Goal: Task Accomplishment & Management: Manage account settings

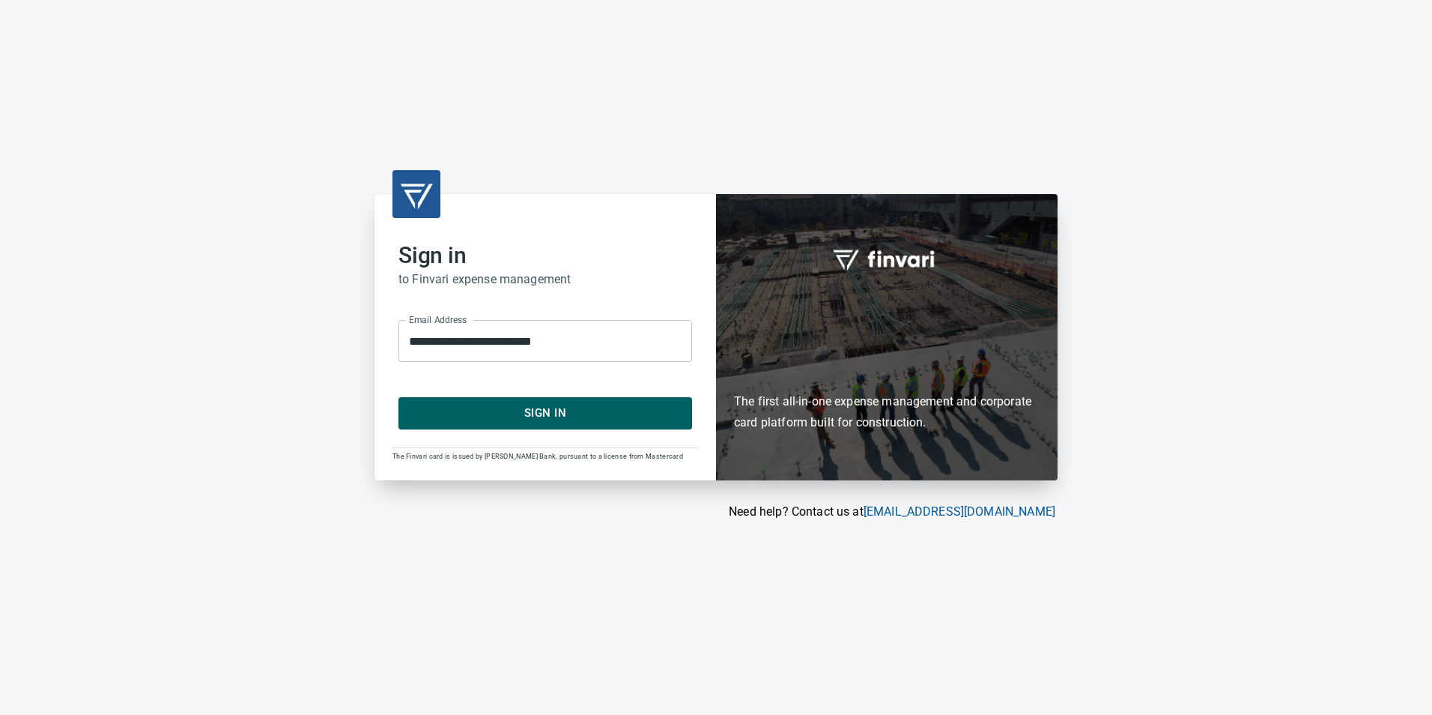
click at [515, 408] on span "Sign In" at bounding box center [545, 412] width 261 height 19
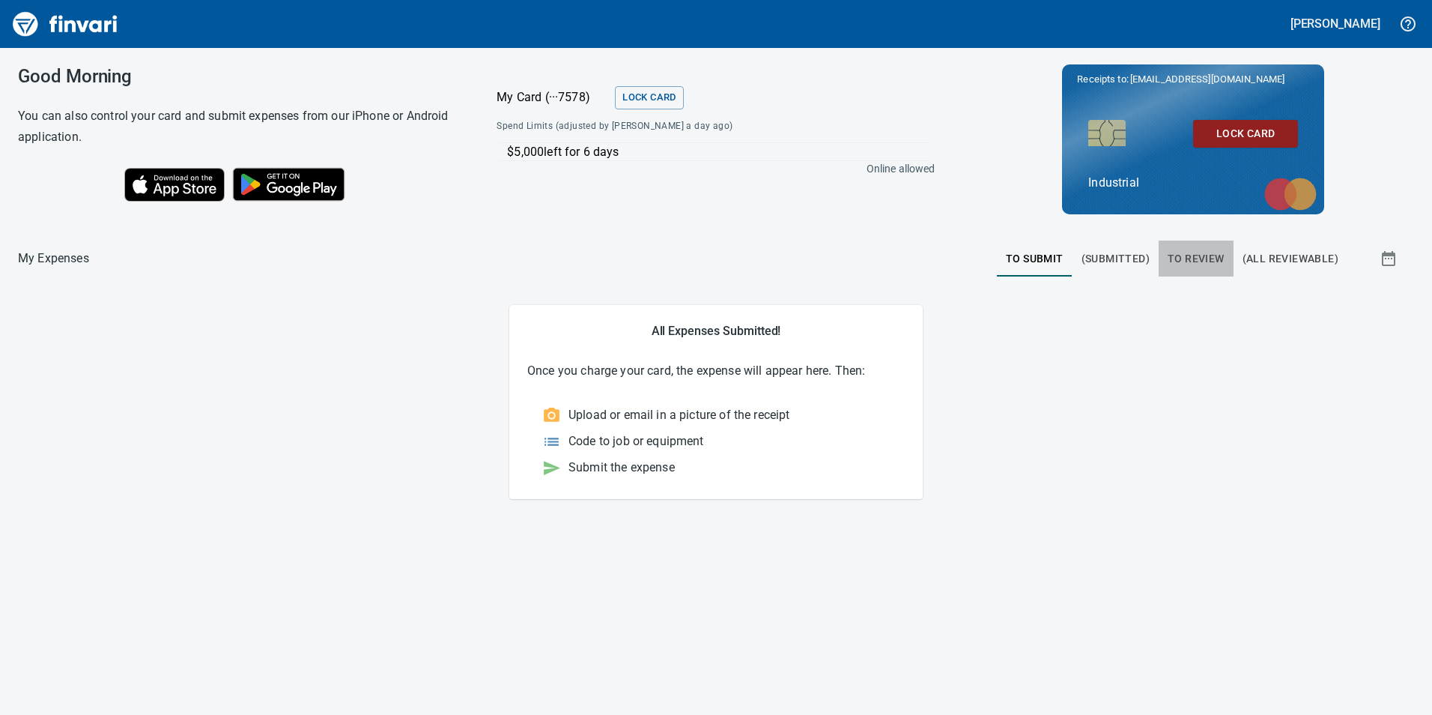
click at [1206, 253] on span "To Review" at bounding box center [1196, 258] width 57 height 19
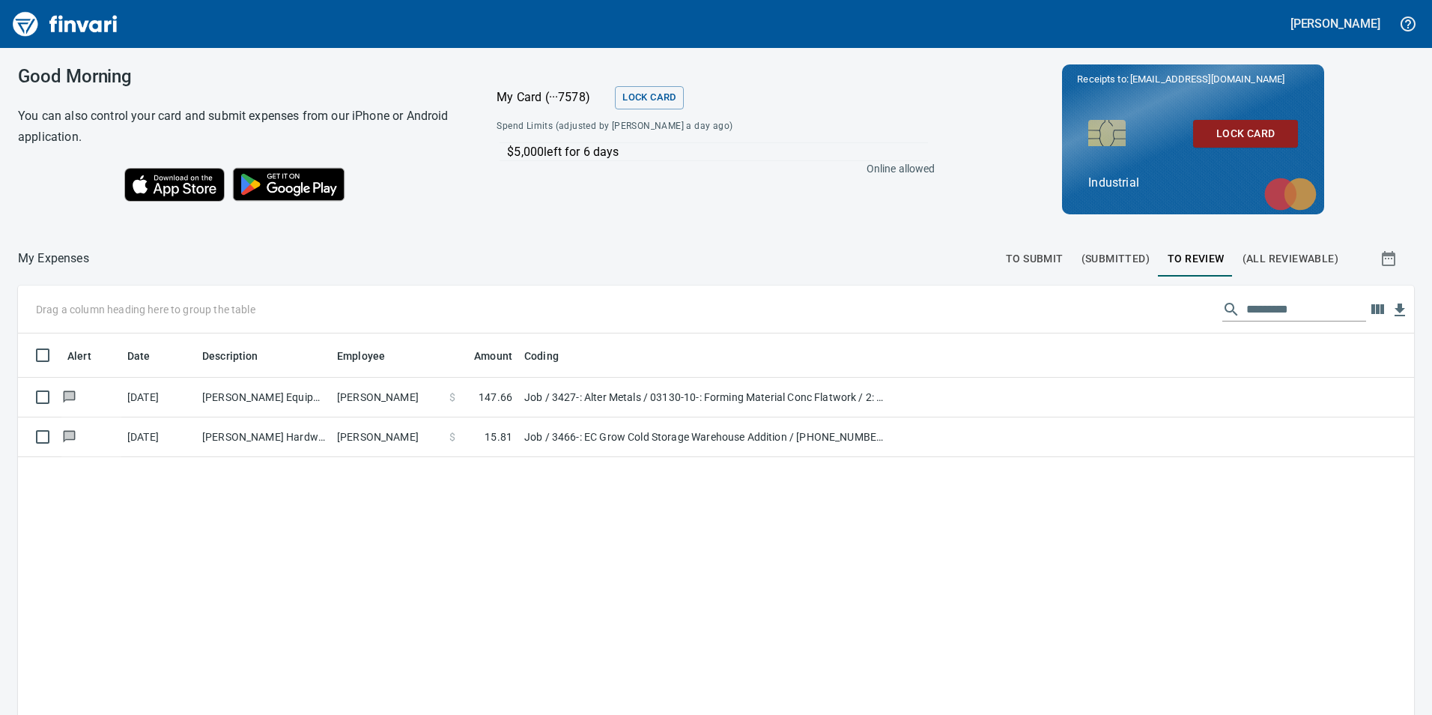
scroll to position [539, 1374]
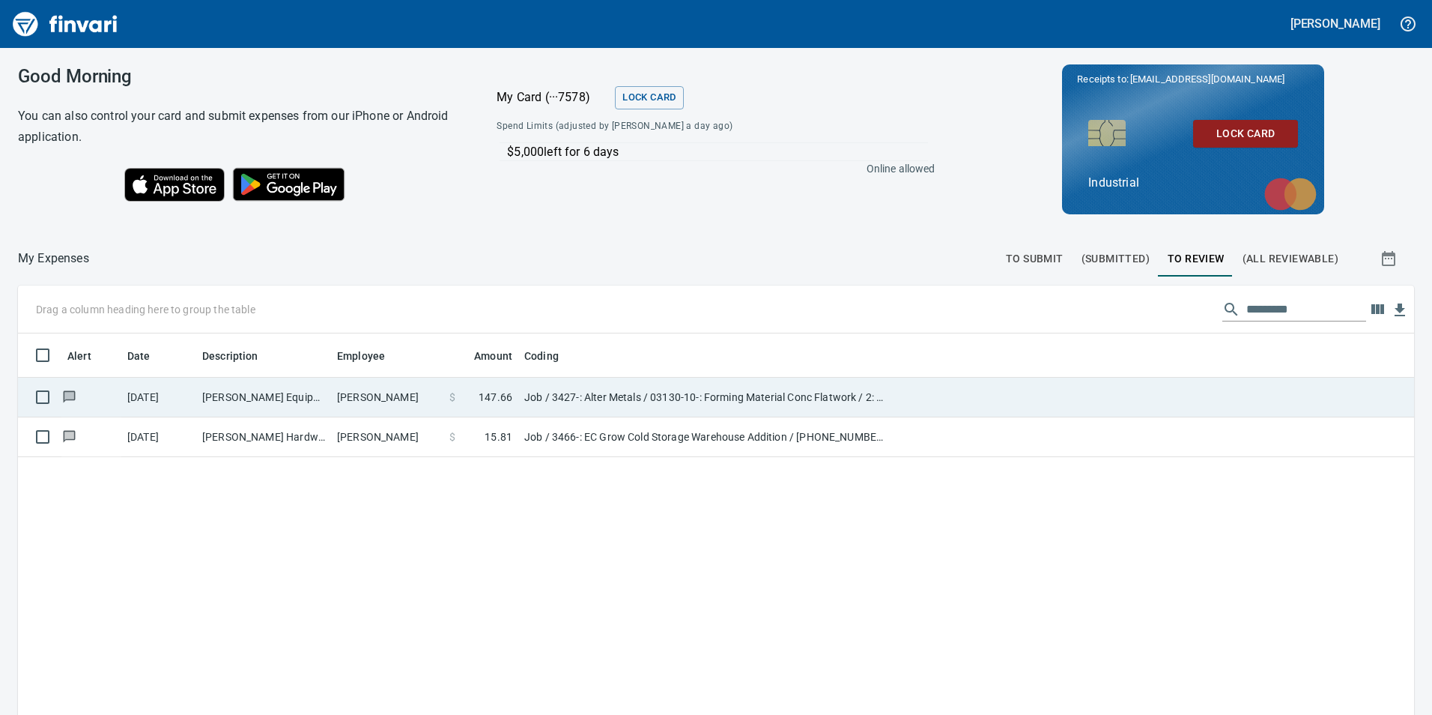
click at [374, 398] on td "[PERSON_NAME]" at bounding box center [387, 398] width 112 height 40
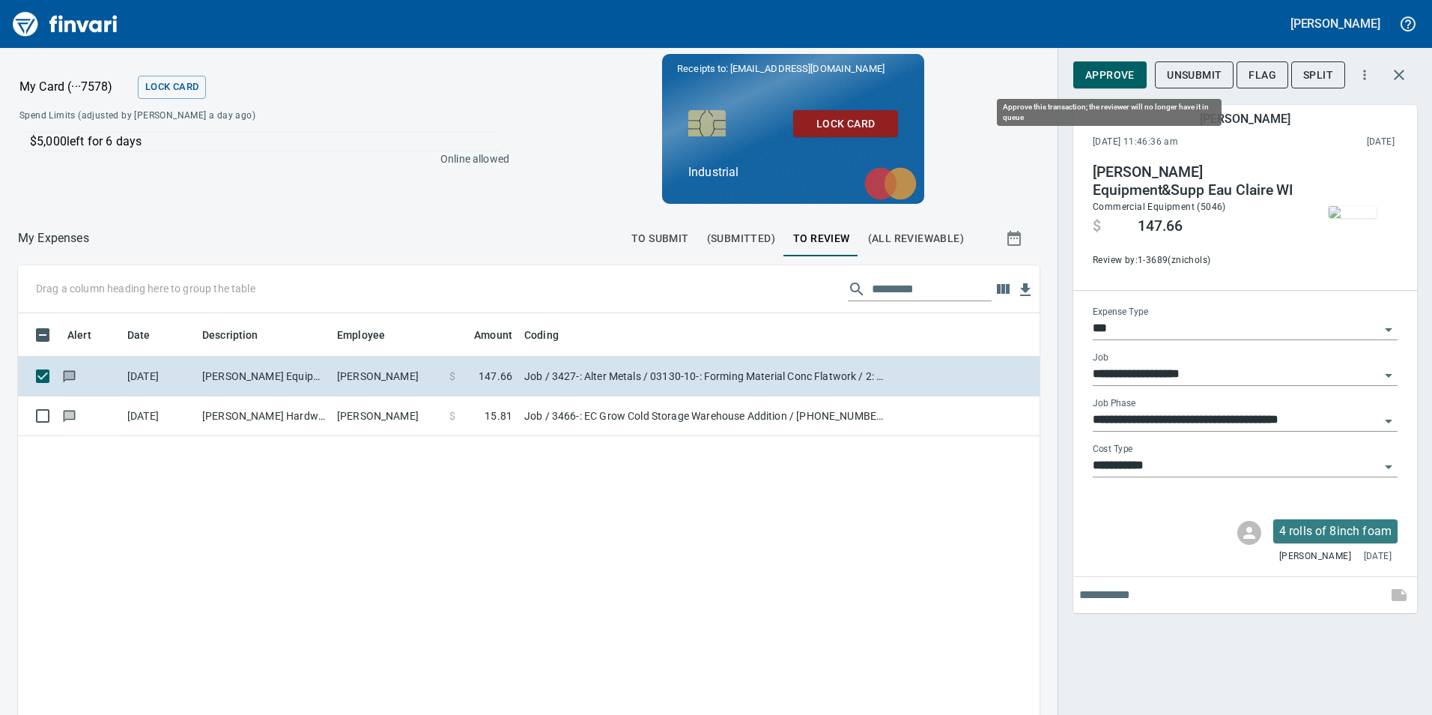
scroll to position [539, 999]
click at [1127, 78] on span "Approve" at bounding box center [1110, 75] width 49 height 19
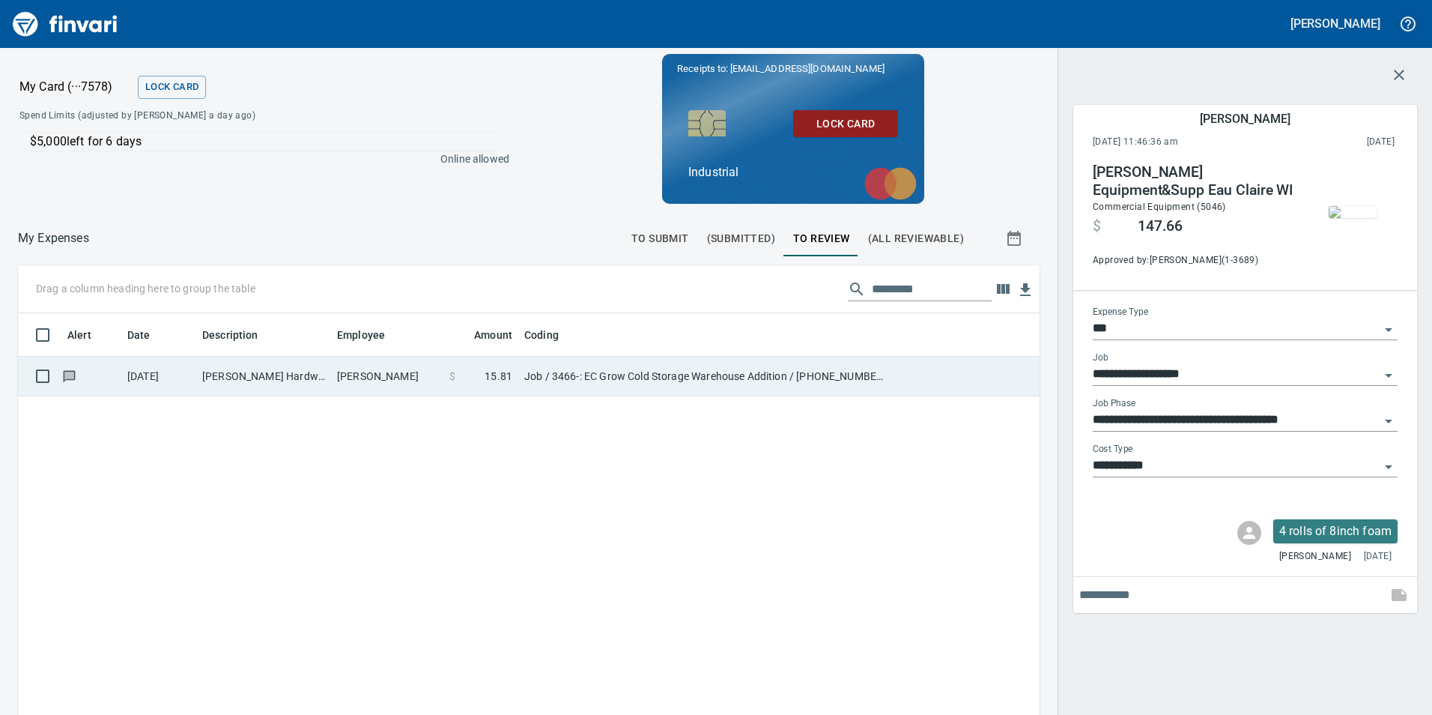
click at [364, 384] on td "[PERSON_NAME]" at bounding box center [387, 377] width 112 height 40
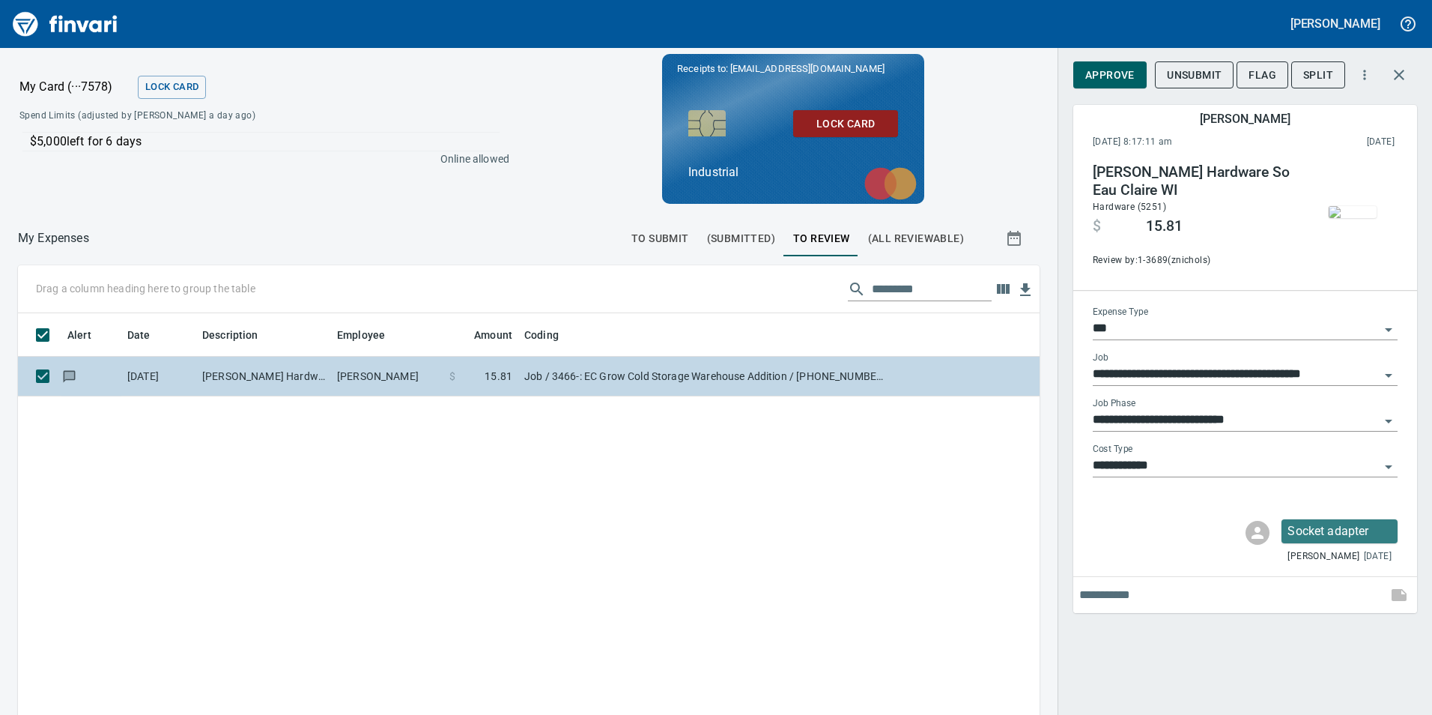
type input "**********"
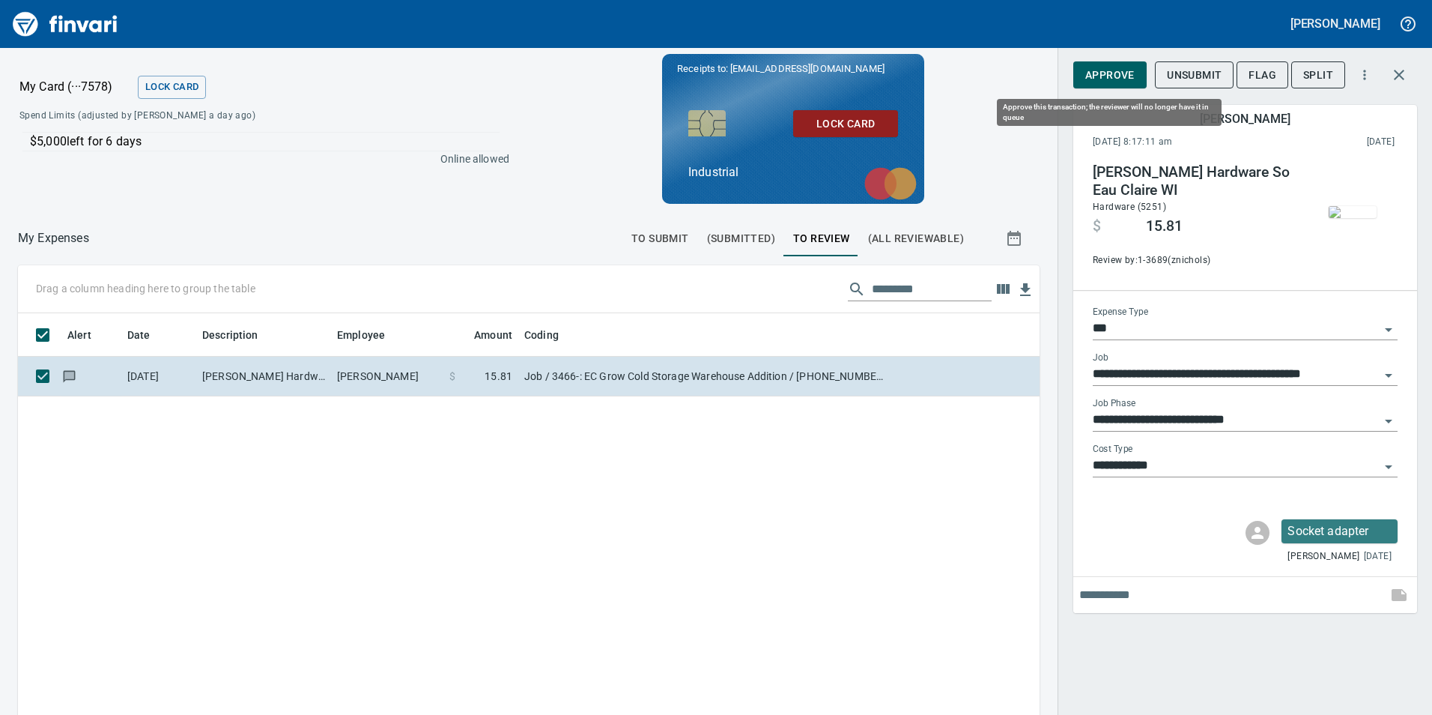
scroll to position [539, 999]
click at [1106, 75] on span "Approve" at bounding box center [1110, 75] width 49 height 19
